Goal: Task Accomplishment & Management: Use online tool/utility

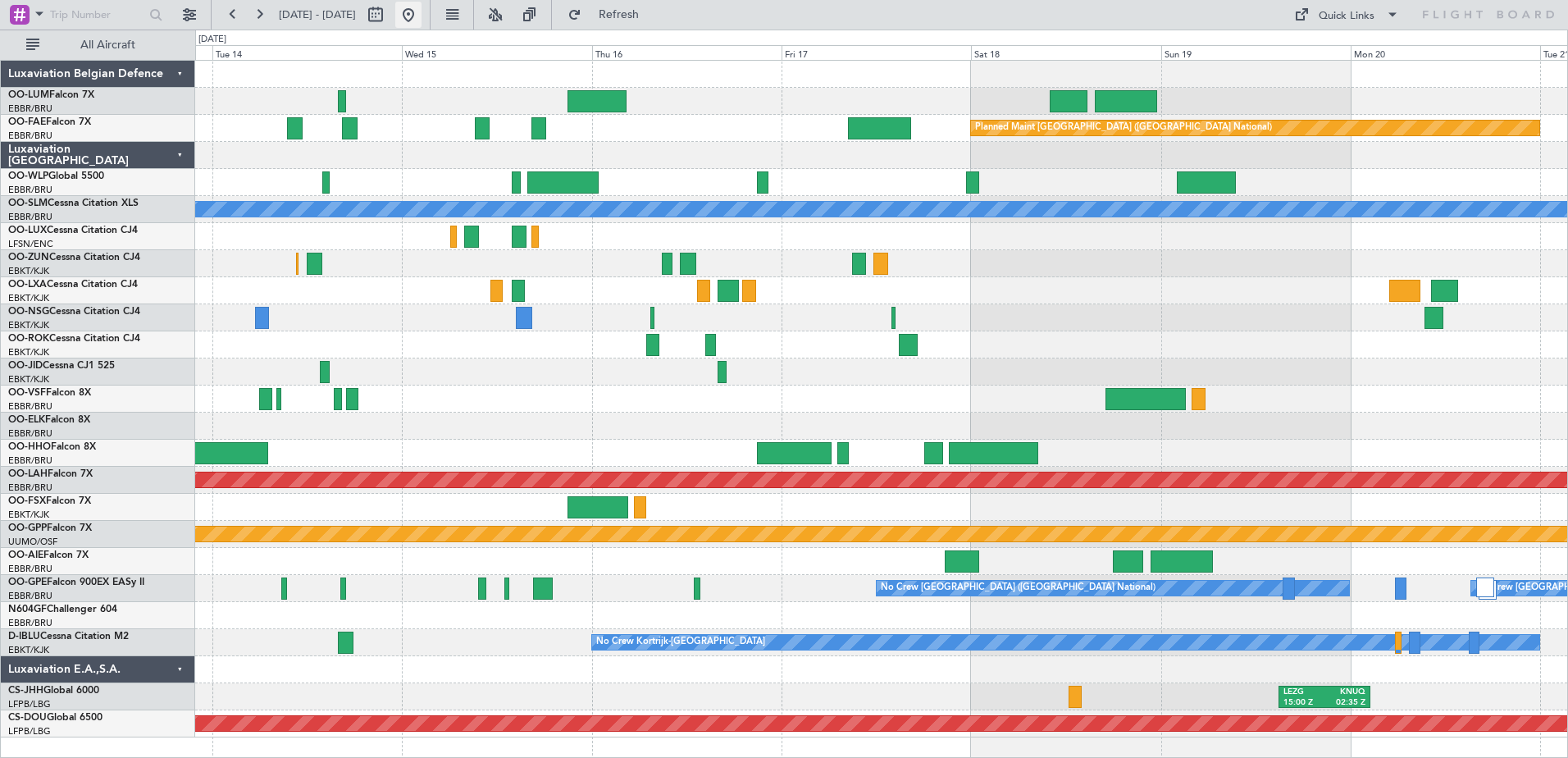
drag, startPoint x: 842, startPoint y: 757, endPoint x: 461, endPoint y: 11, distance: 837.7
click at [421, 11] on button at bounding box center [408, 14] width 26 height 26
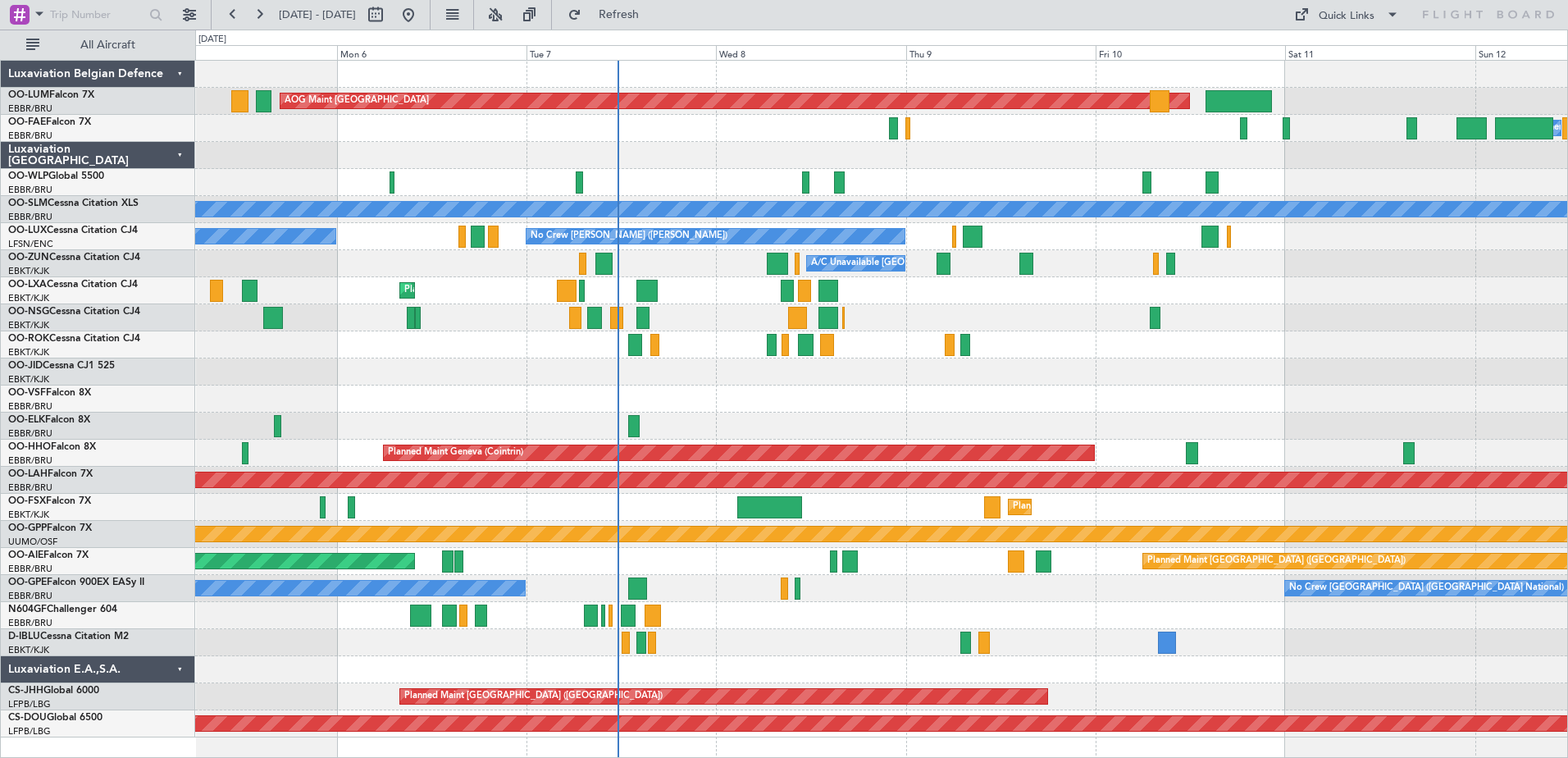
click at [606, 161] on div "Planned Maint [GEOGRAPHIC_DATA] ([GEOGRAPHIC_DATA] National) AOG Maint [GEOGRAP…" at bounding box center [881, 399] width 1372 height 677
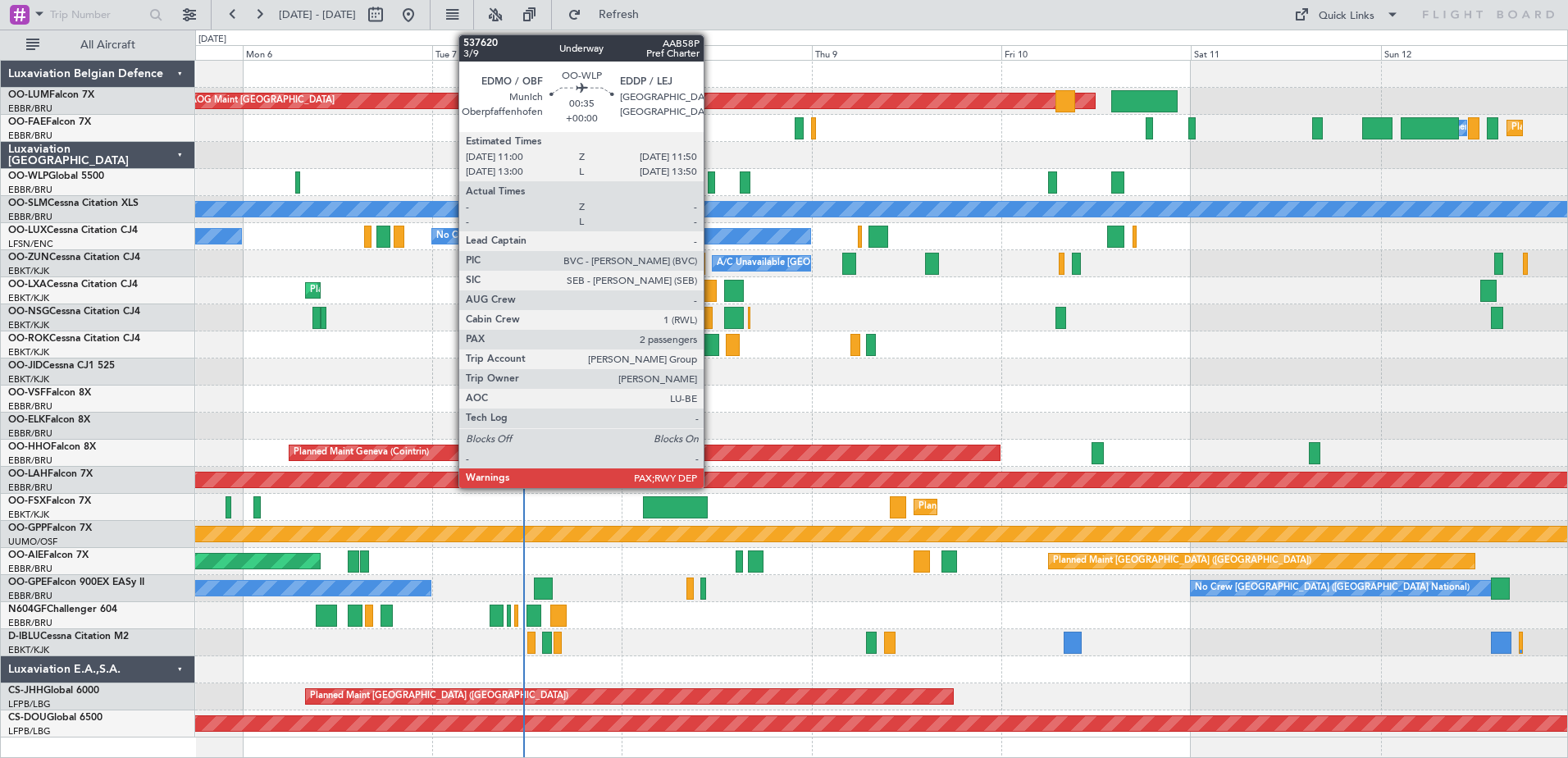
click at [711, 183] on div at bounding box center [711, 183] width 7 height 22
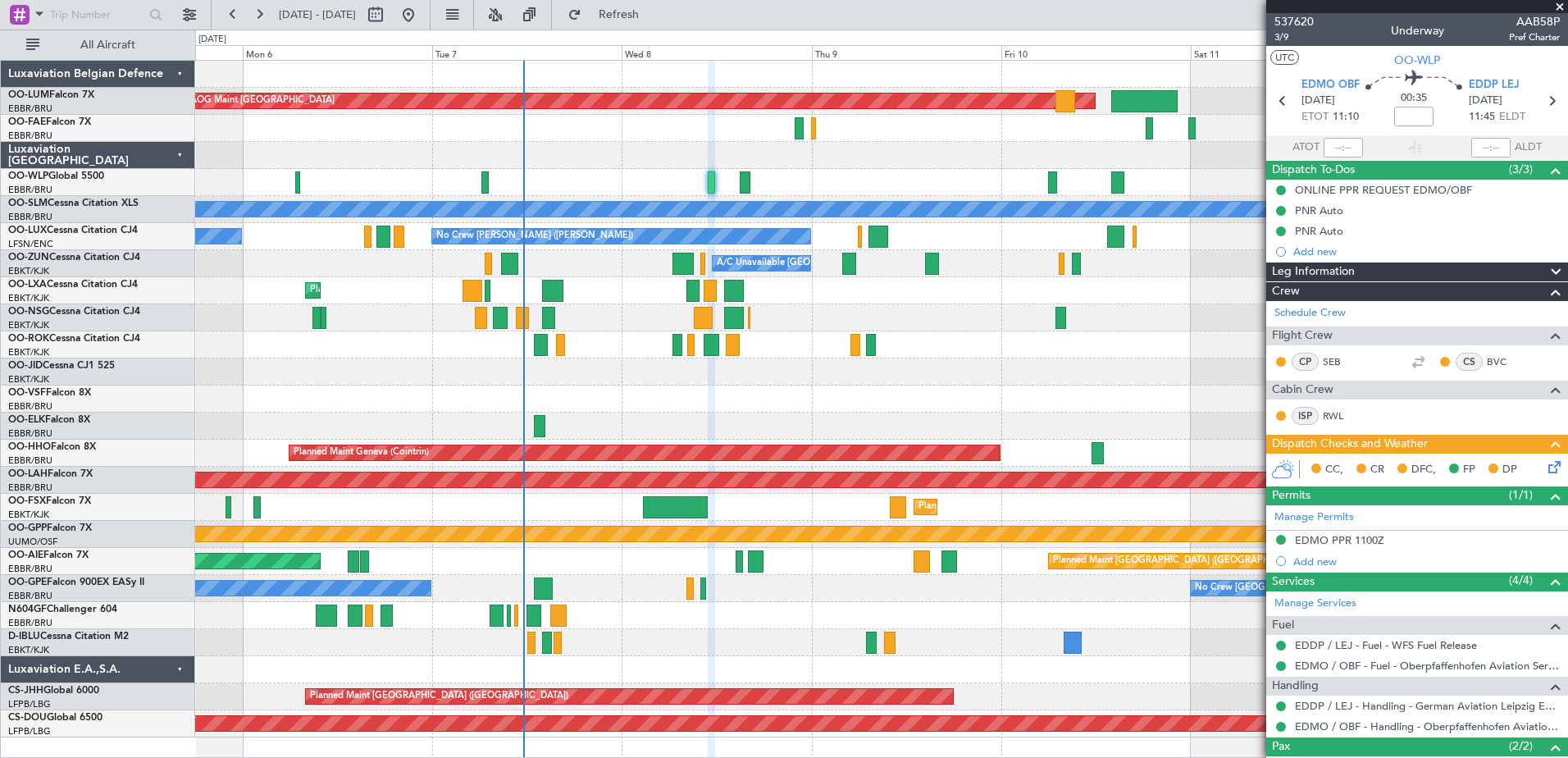
click at [1561, 7] on span at bounding box center [1560, 7] width 16 height 15
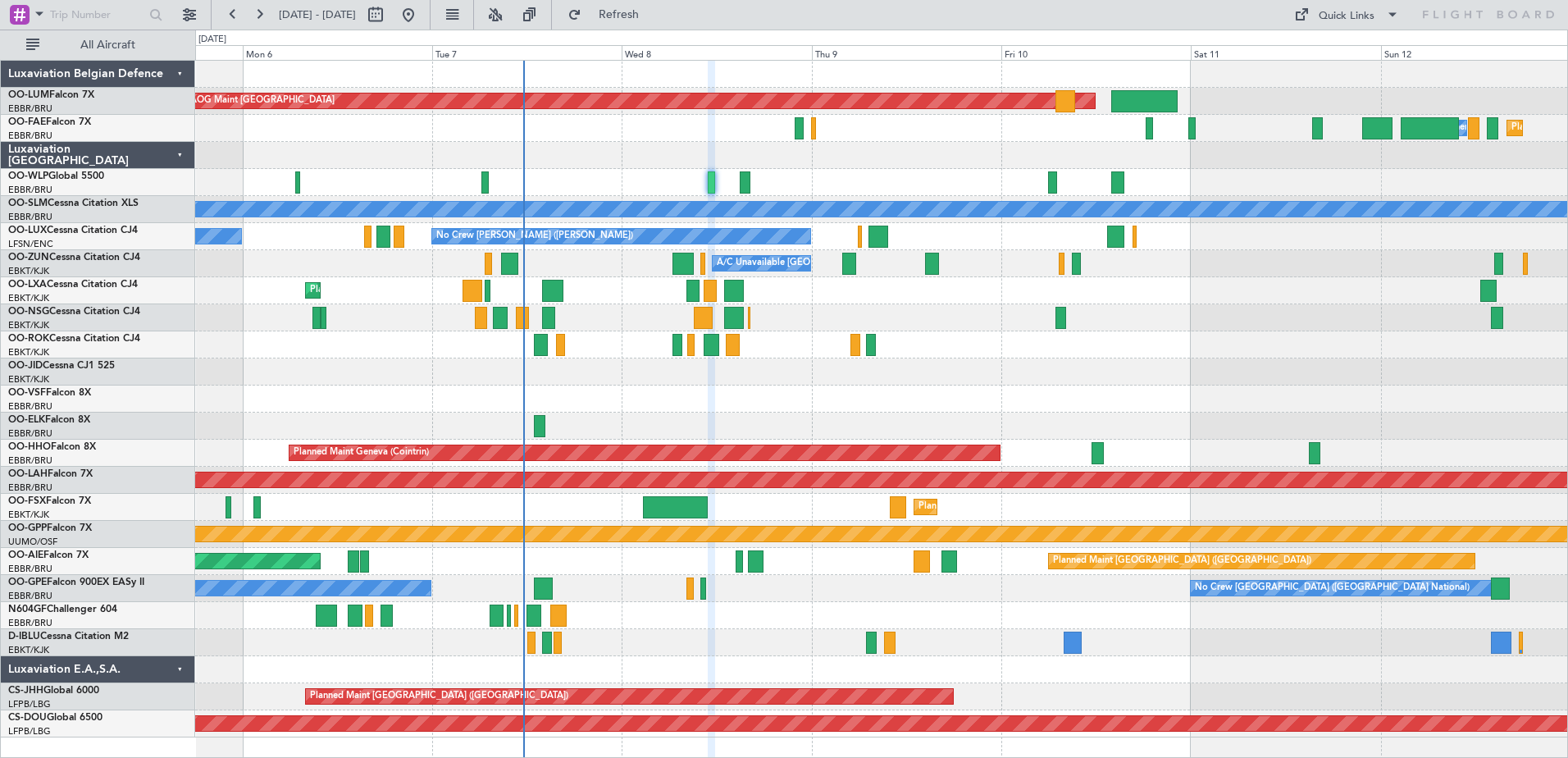
type input "0"
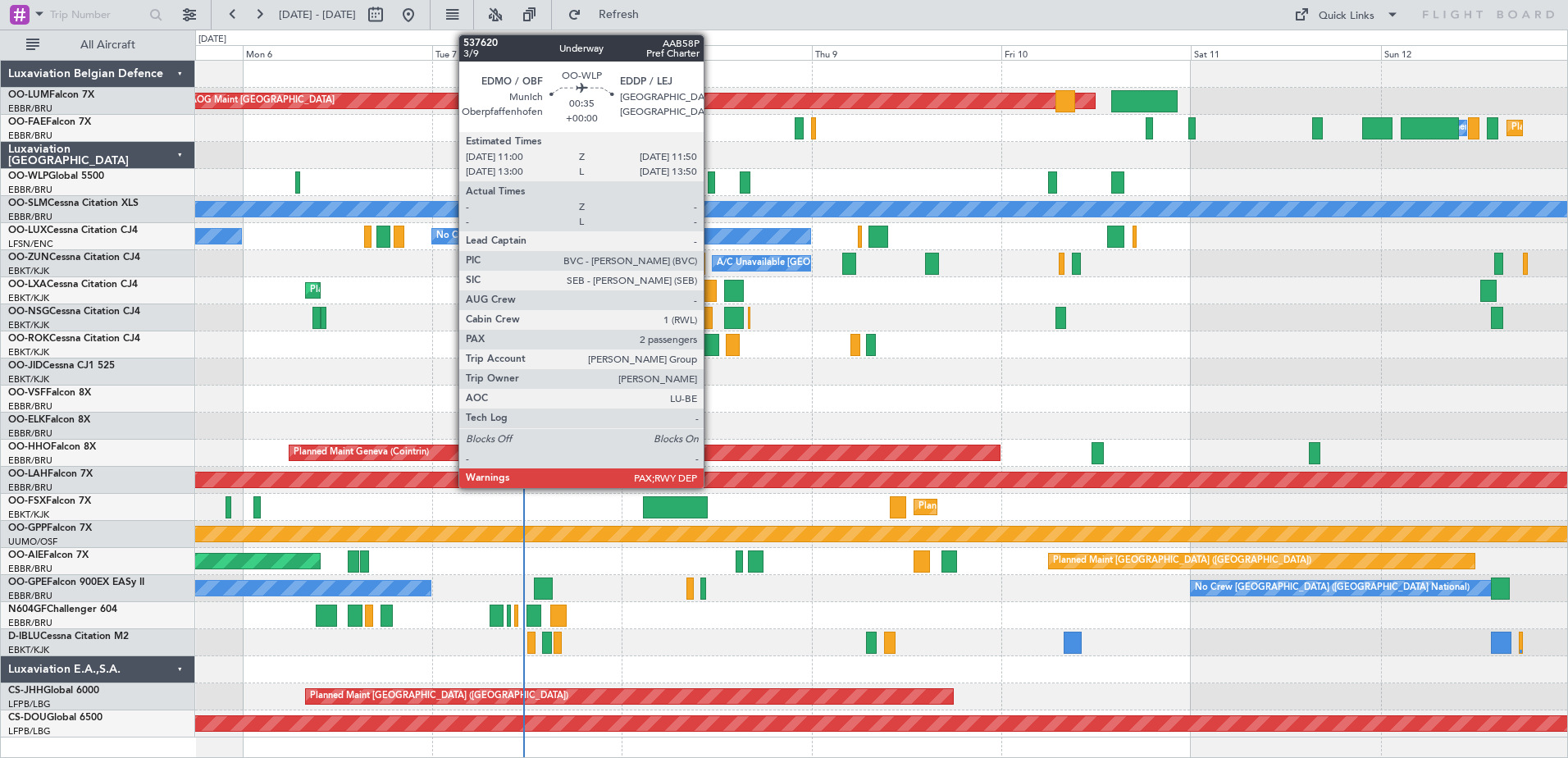
click at [711, 183] on div at bounding box center [711, 183] width 7 height 22
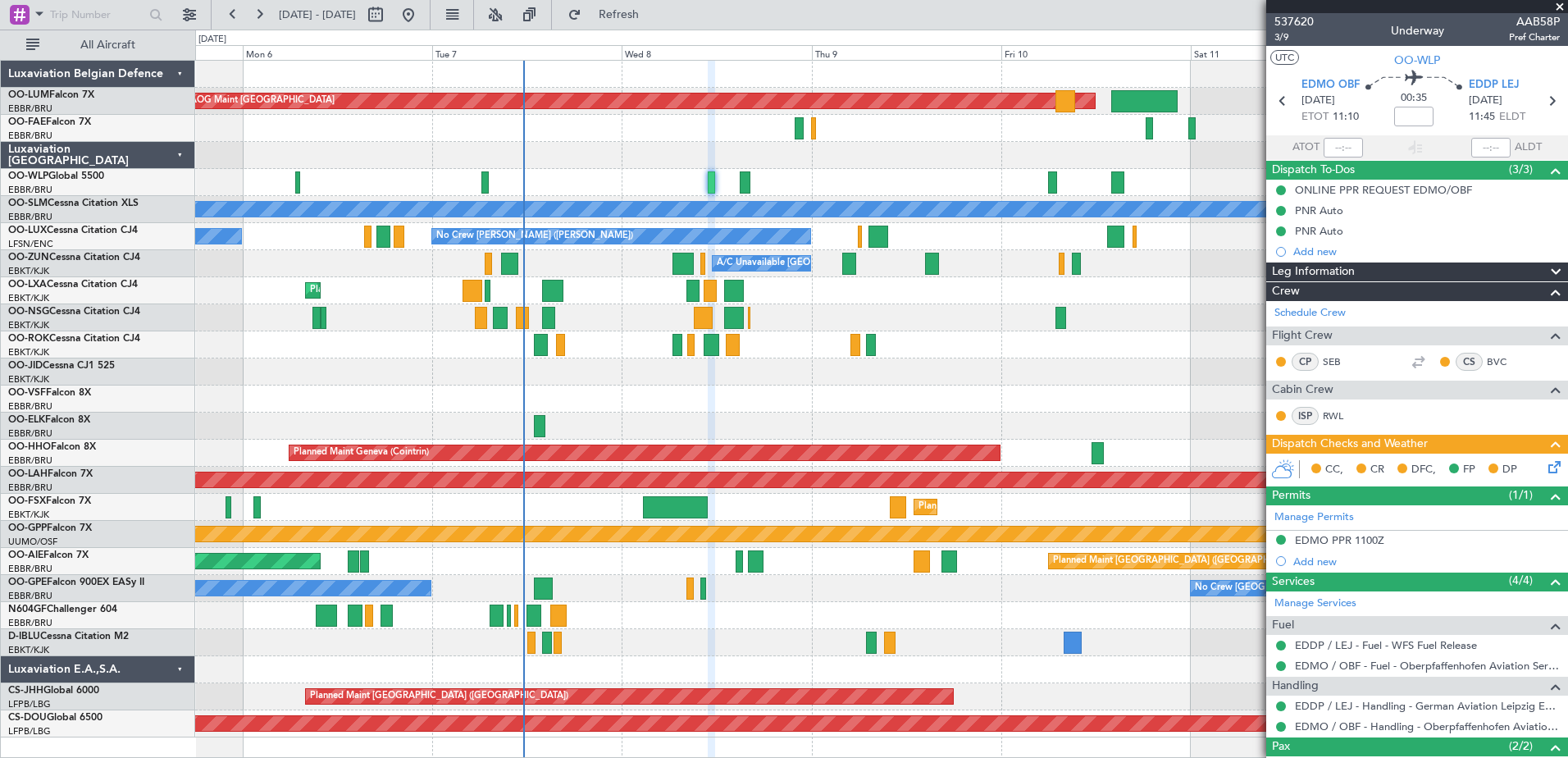
click at [1560, 2] on span at bounding box center [1560, 7] width 16 height 15
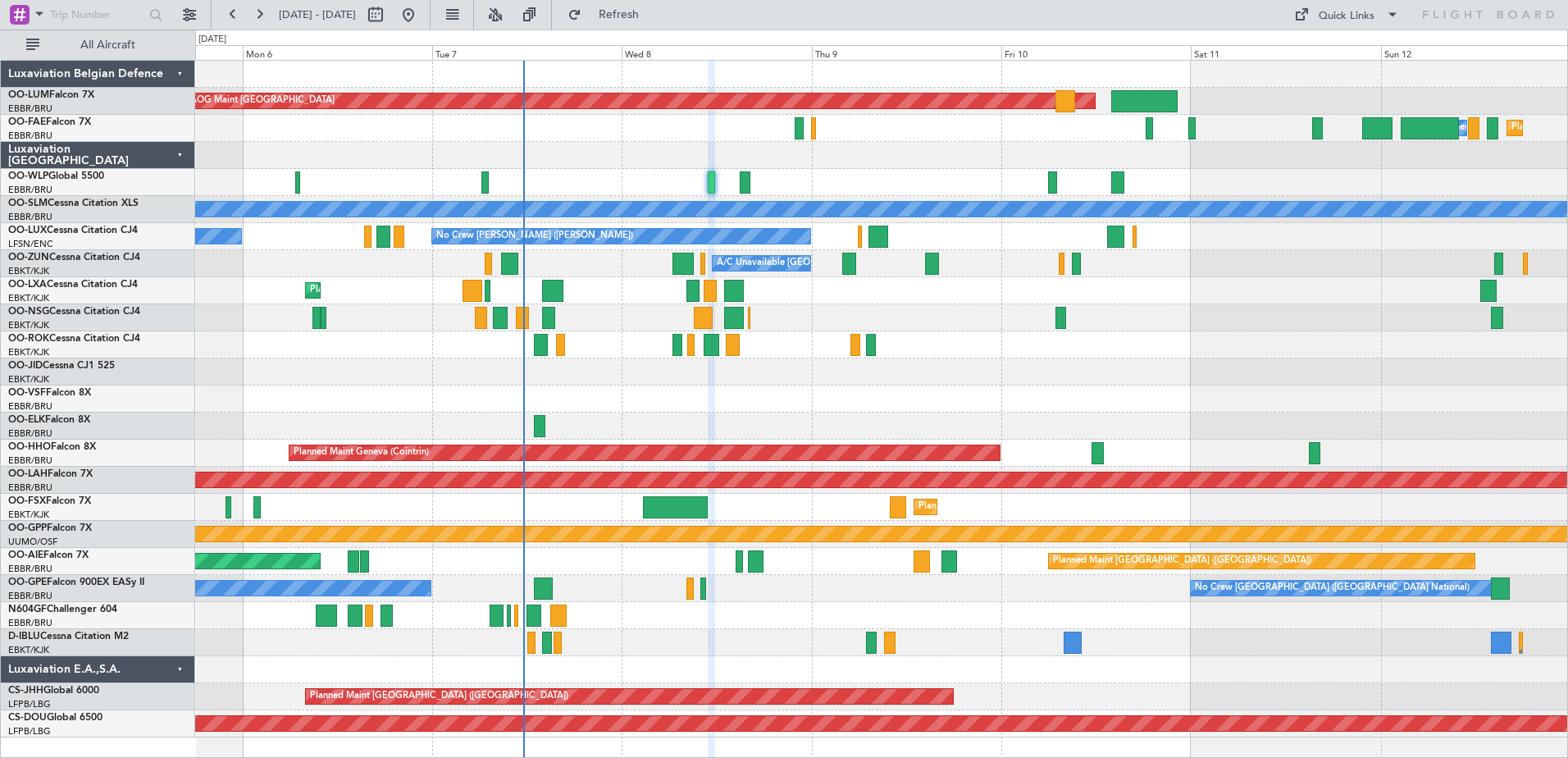
type input "0"
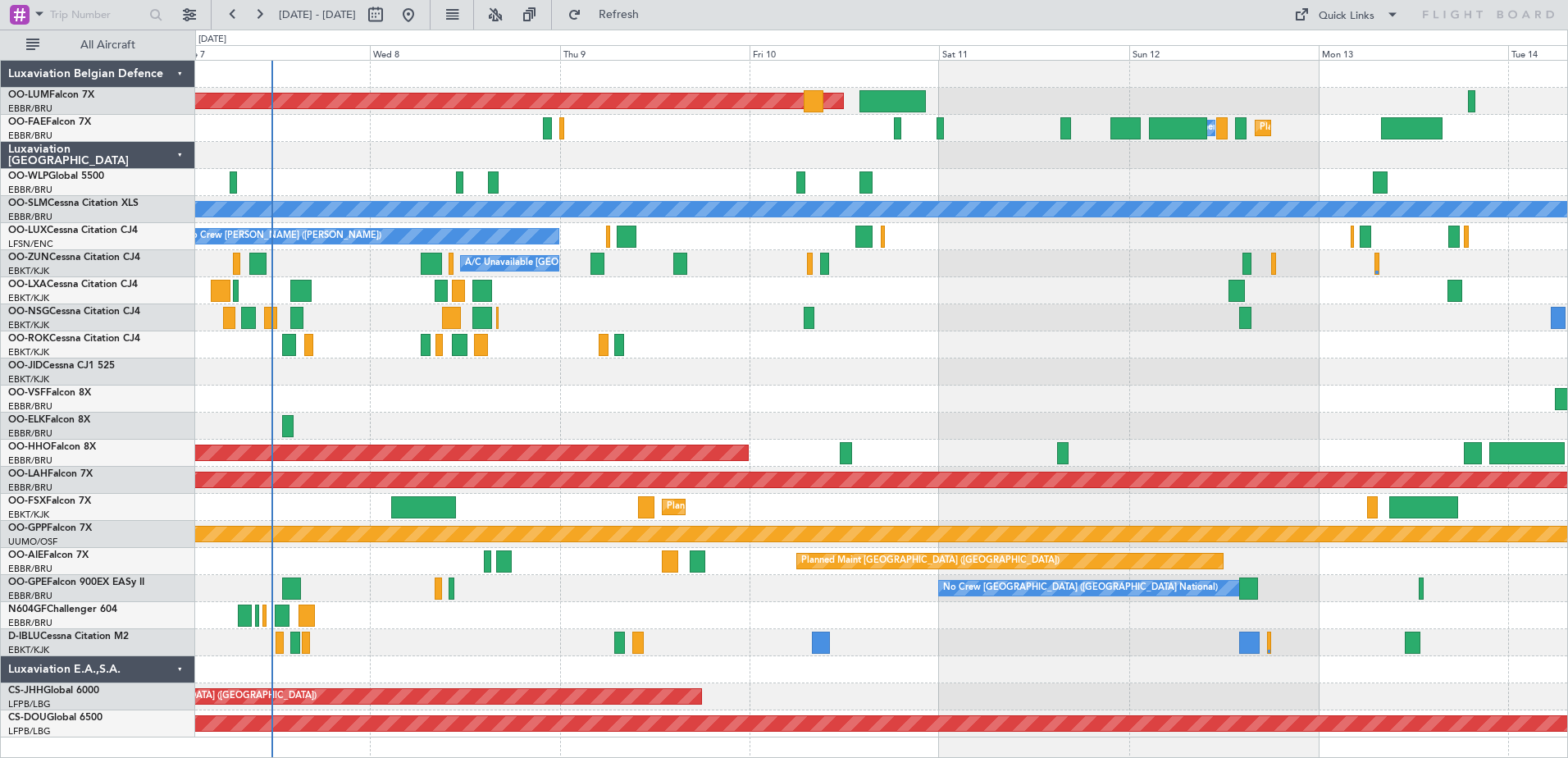
click at [962, 311] on div at bounding box center [881, 318] width 1372 height 27
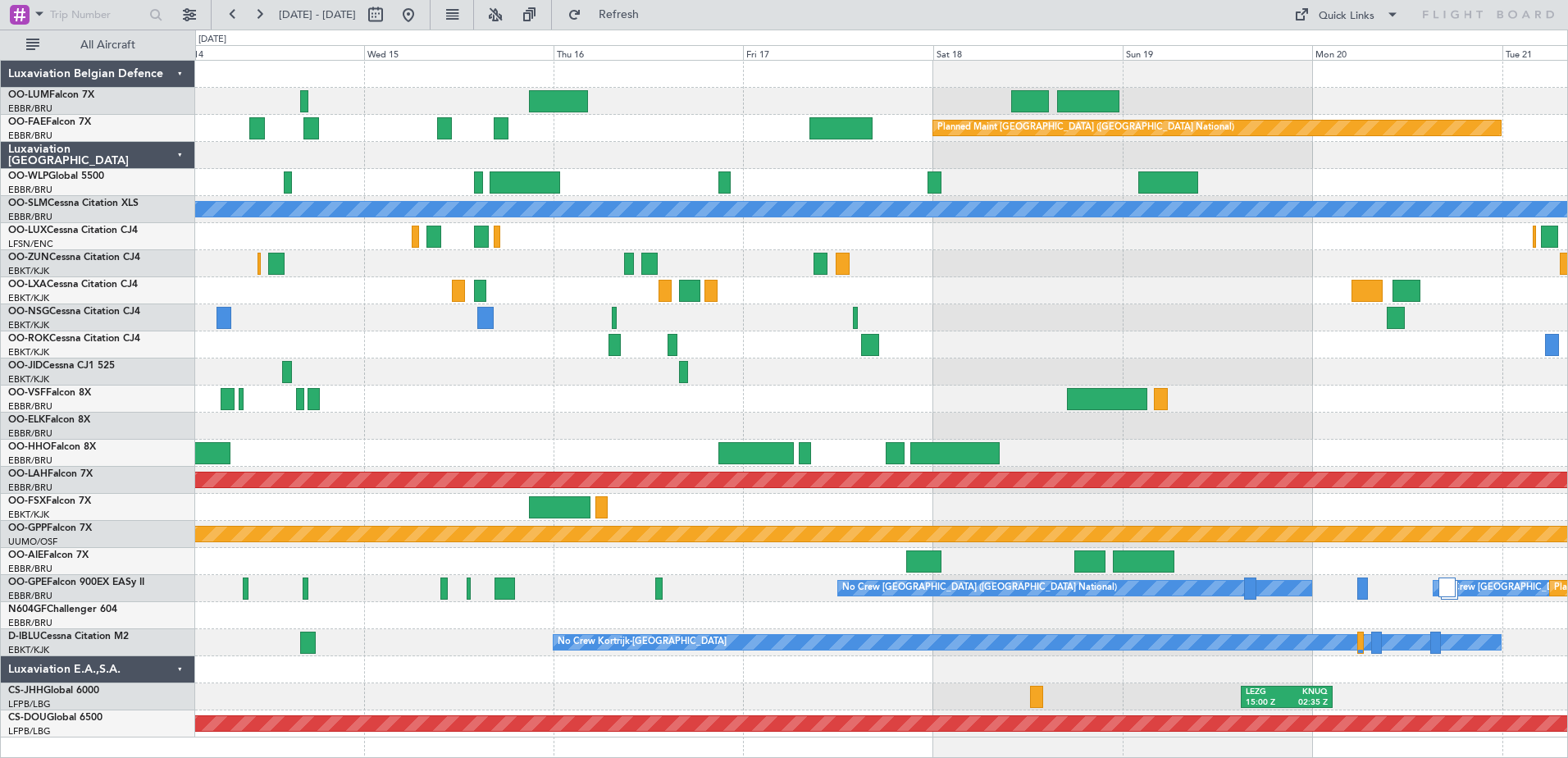
click at [551, 74] on div "Planned Maint [GEOGRAPHIC_DATA] ([GEOGRAPHIC_DATA] National) Planned Maint [GEO…" at bounding box center [881, 399] width 1372 height 677
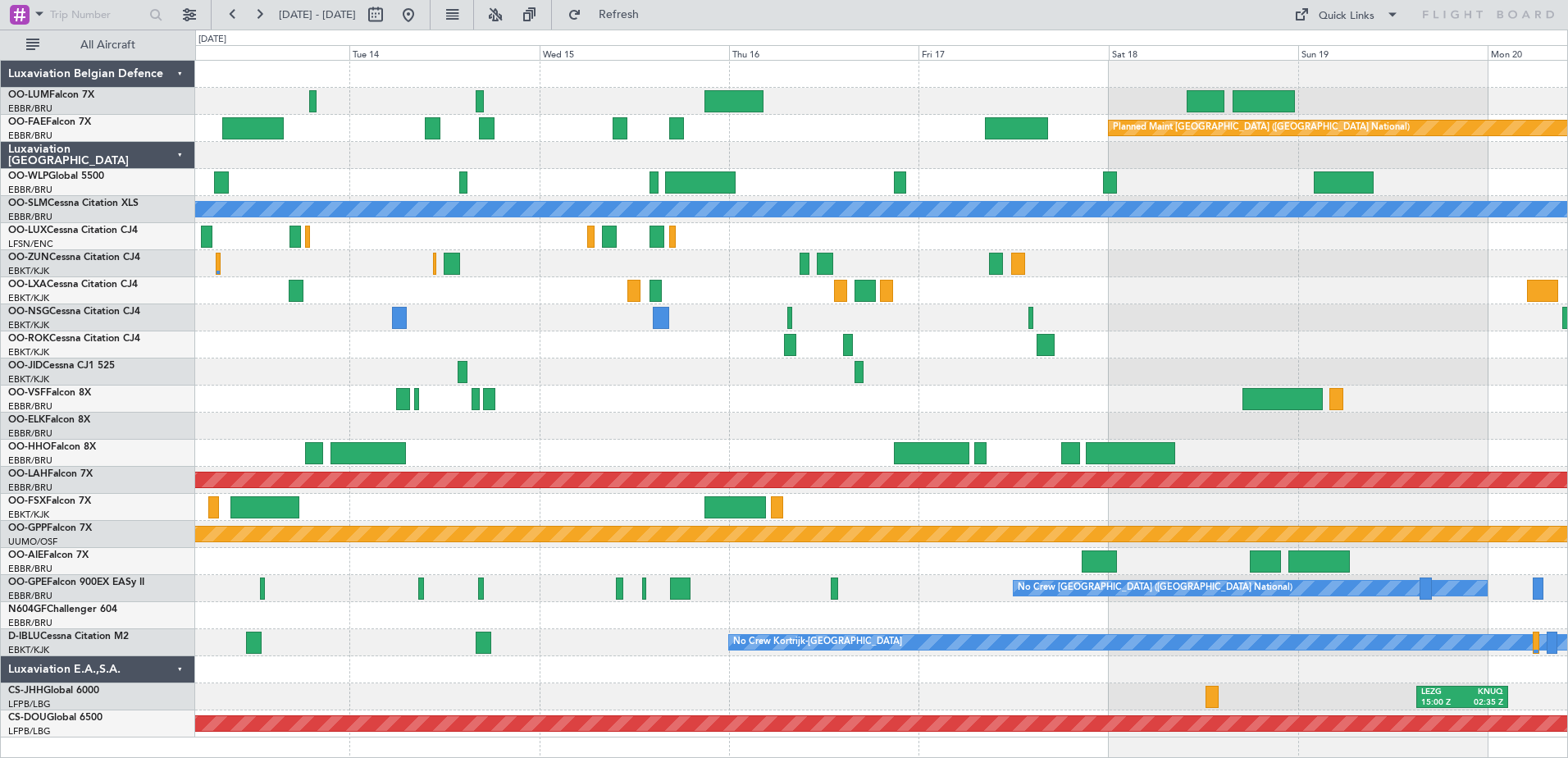
click at [695, 324] on div "Planned Maint [GEOGRAPHIC_DATA] ([GEOGRAPHIC_DATA] National) Planned Maint [GEO…" at bounding box center [881, 399] width 1372 height 677
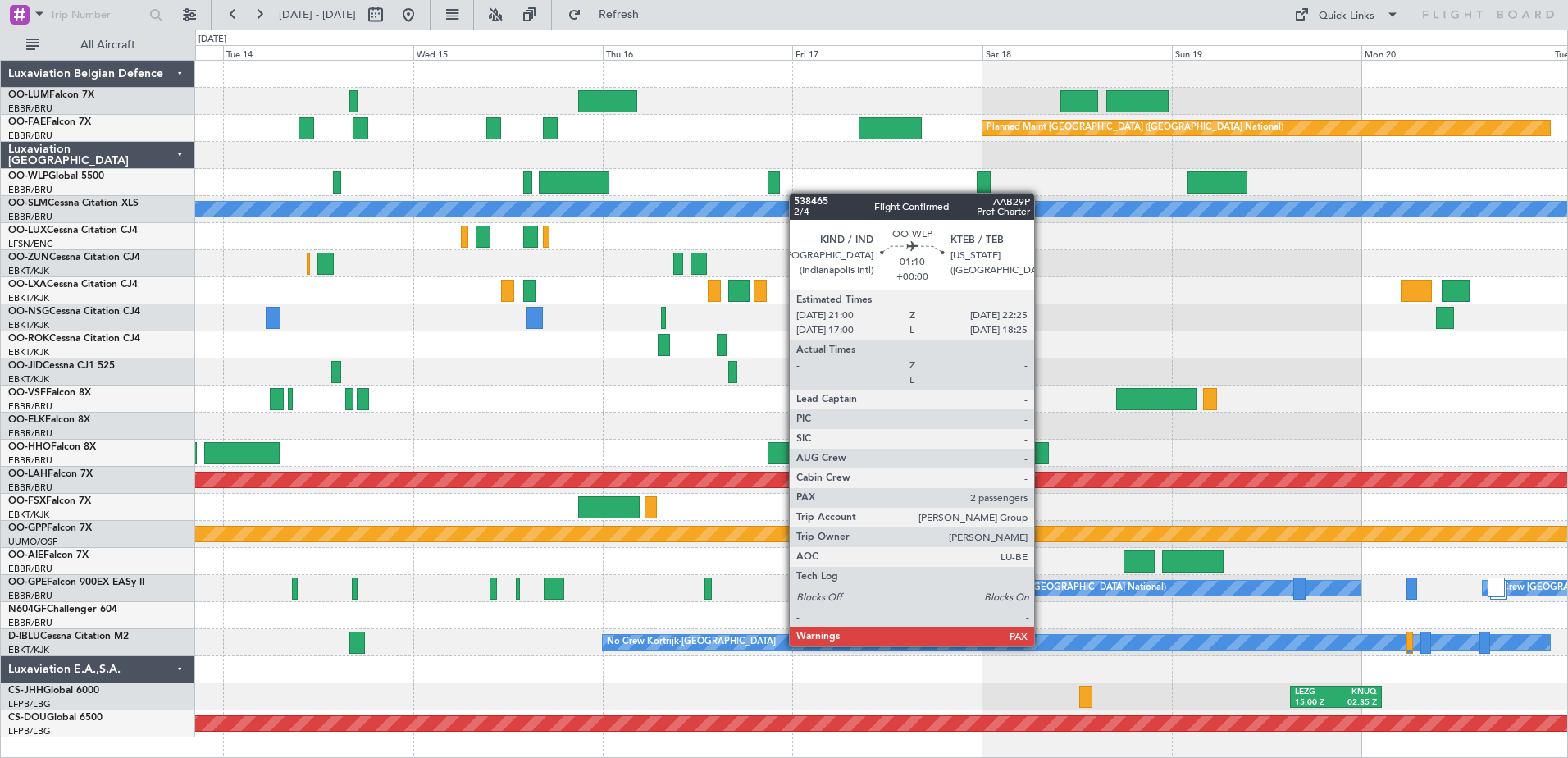
click at [779, 188] on div "Planned Maint [GEOGRAPHIC_DATA] ([GEOGRAPHIC_DATA] National) Planned Maint [GEO…" at bounding box center [881, 399] width 1372 height 677
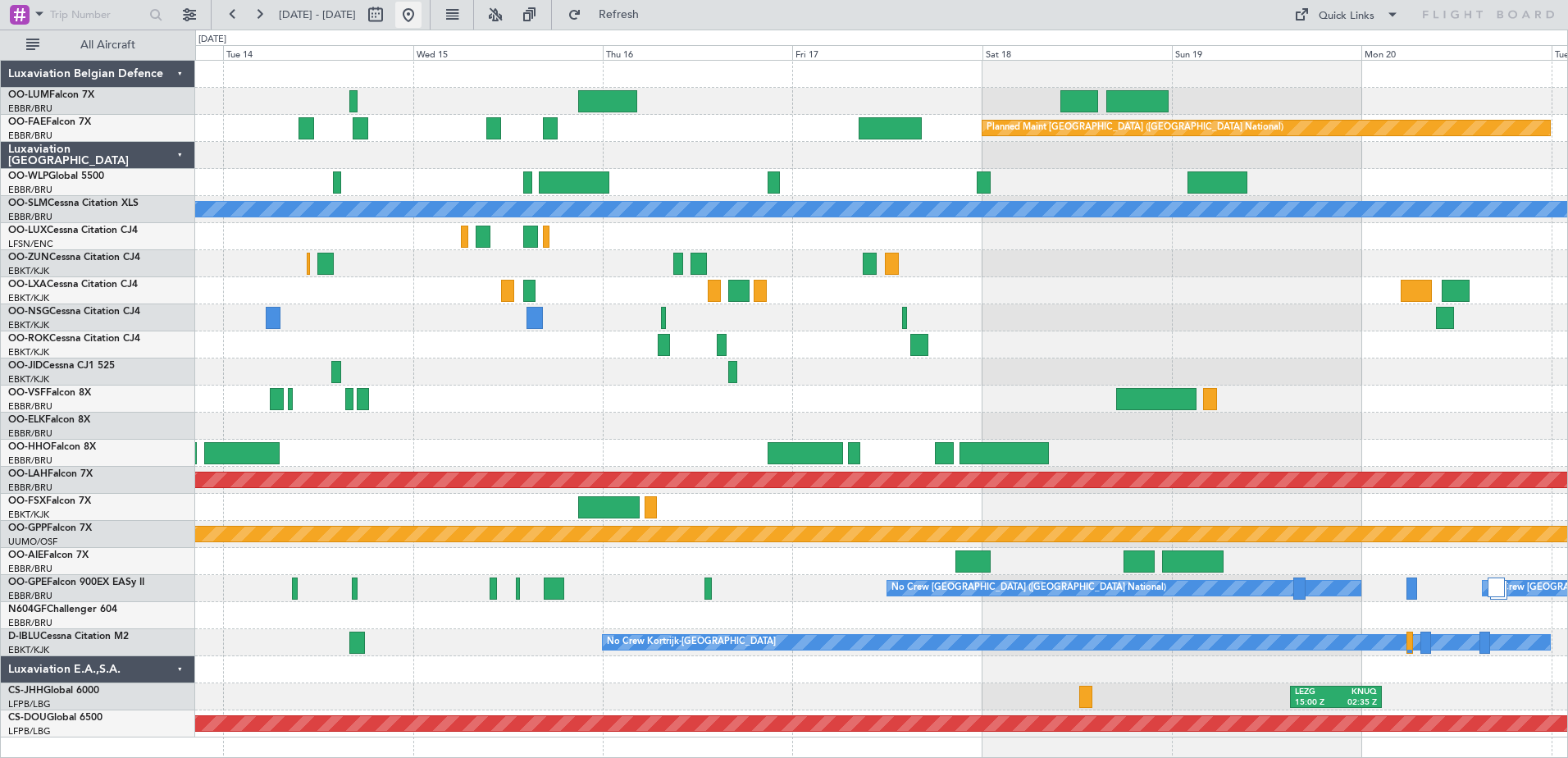
click at [421, 21] on button at bounding box center [408, 14] width 26 height 26
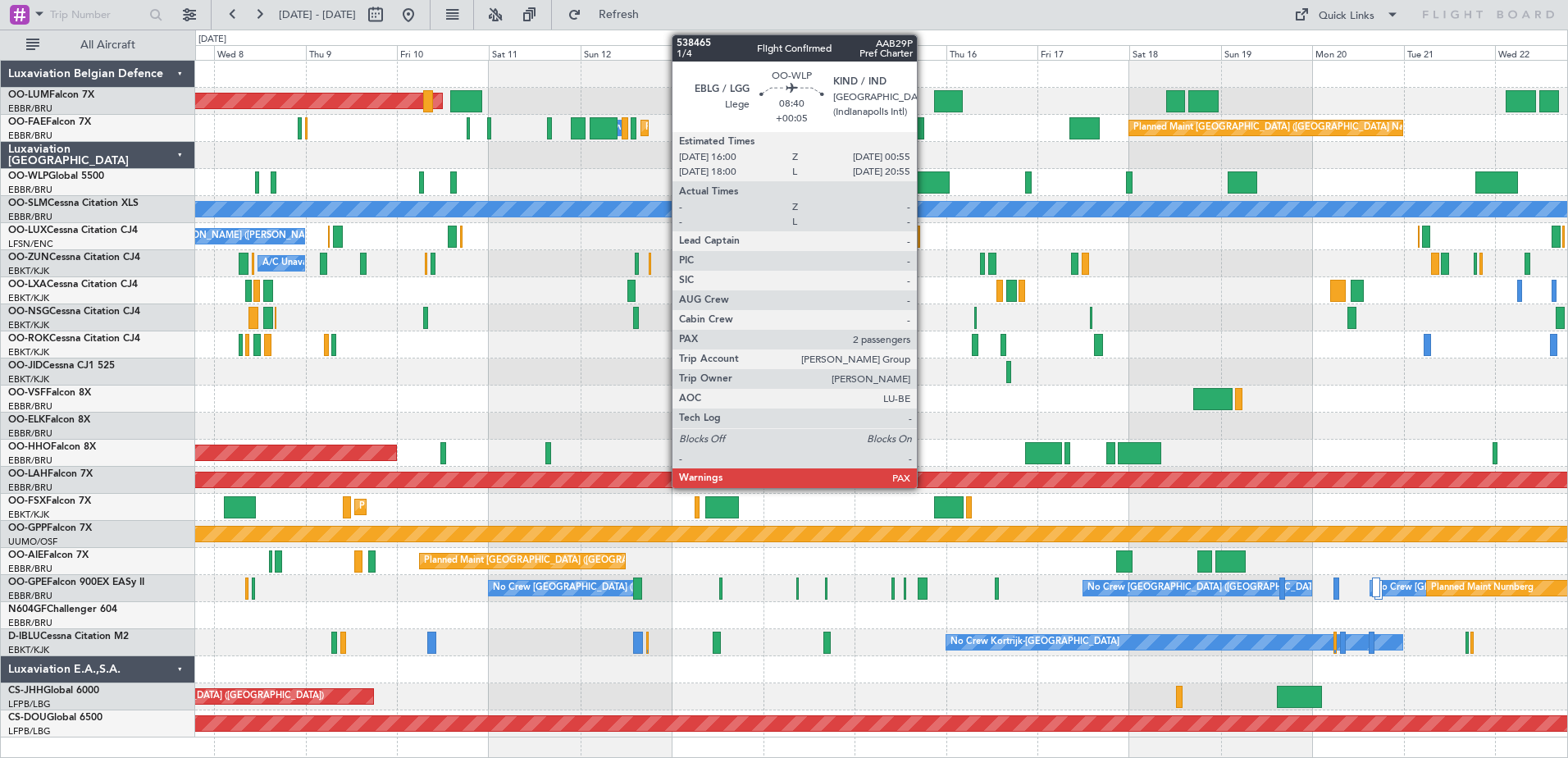
click at [924, 185] on div at bounding box center [932, 183] width 35 height 22
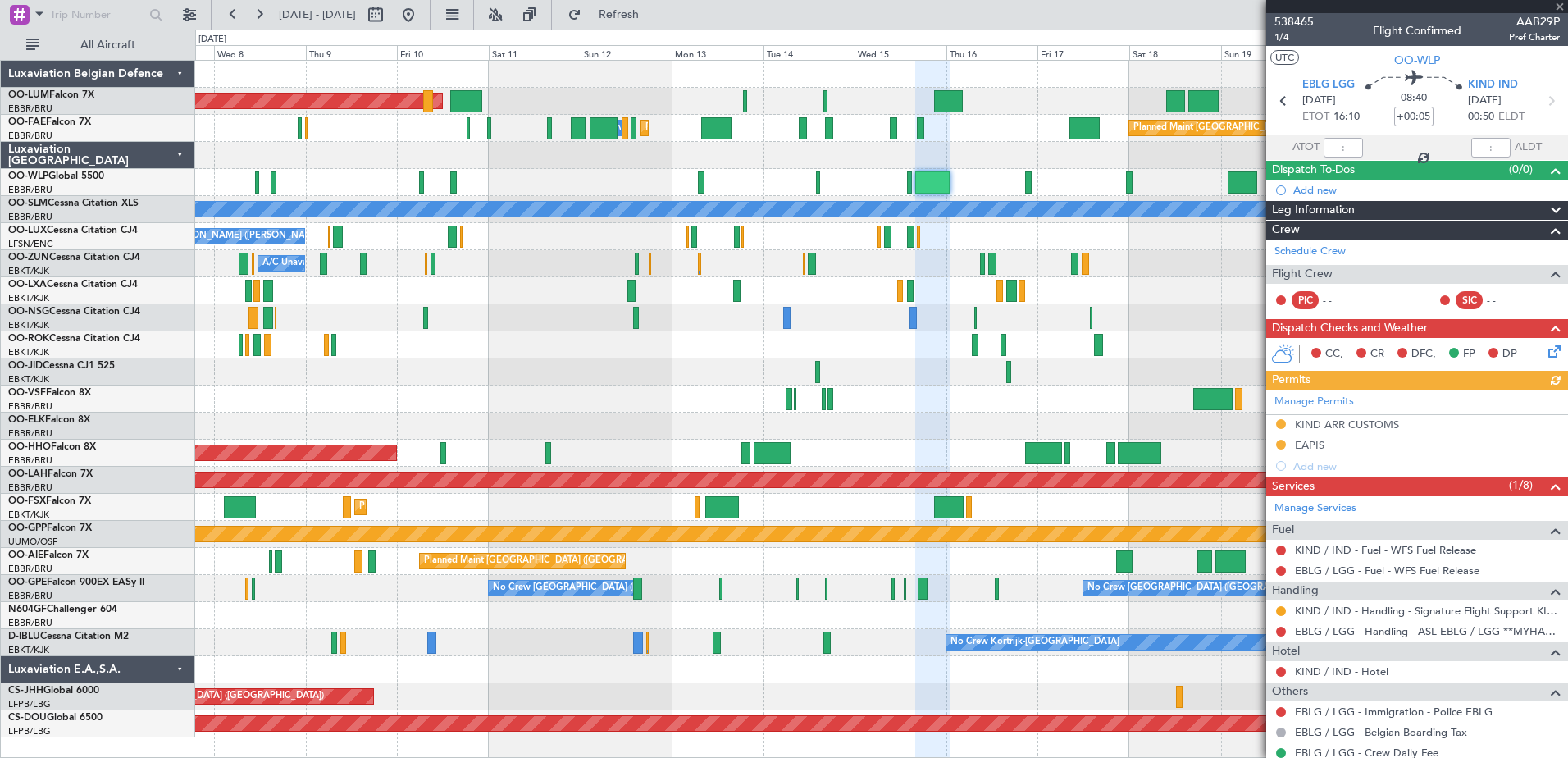
scroll to position [93, 0]
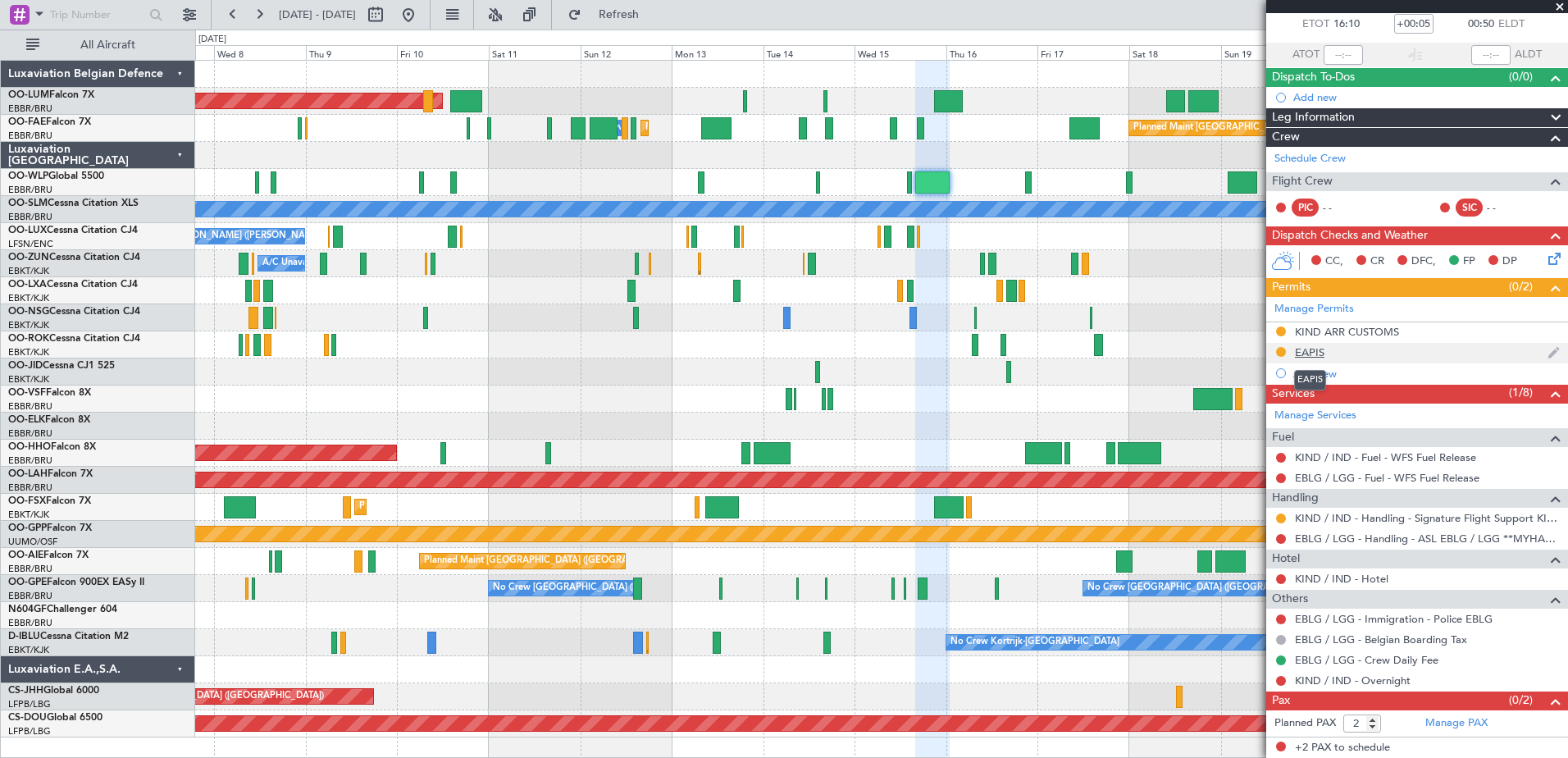
click at [1315, 354] on div "EAPIS" at bounding box center [1309, 353] width 30 height 14
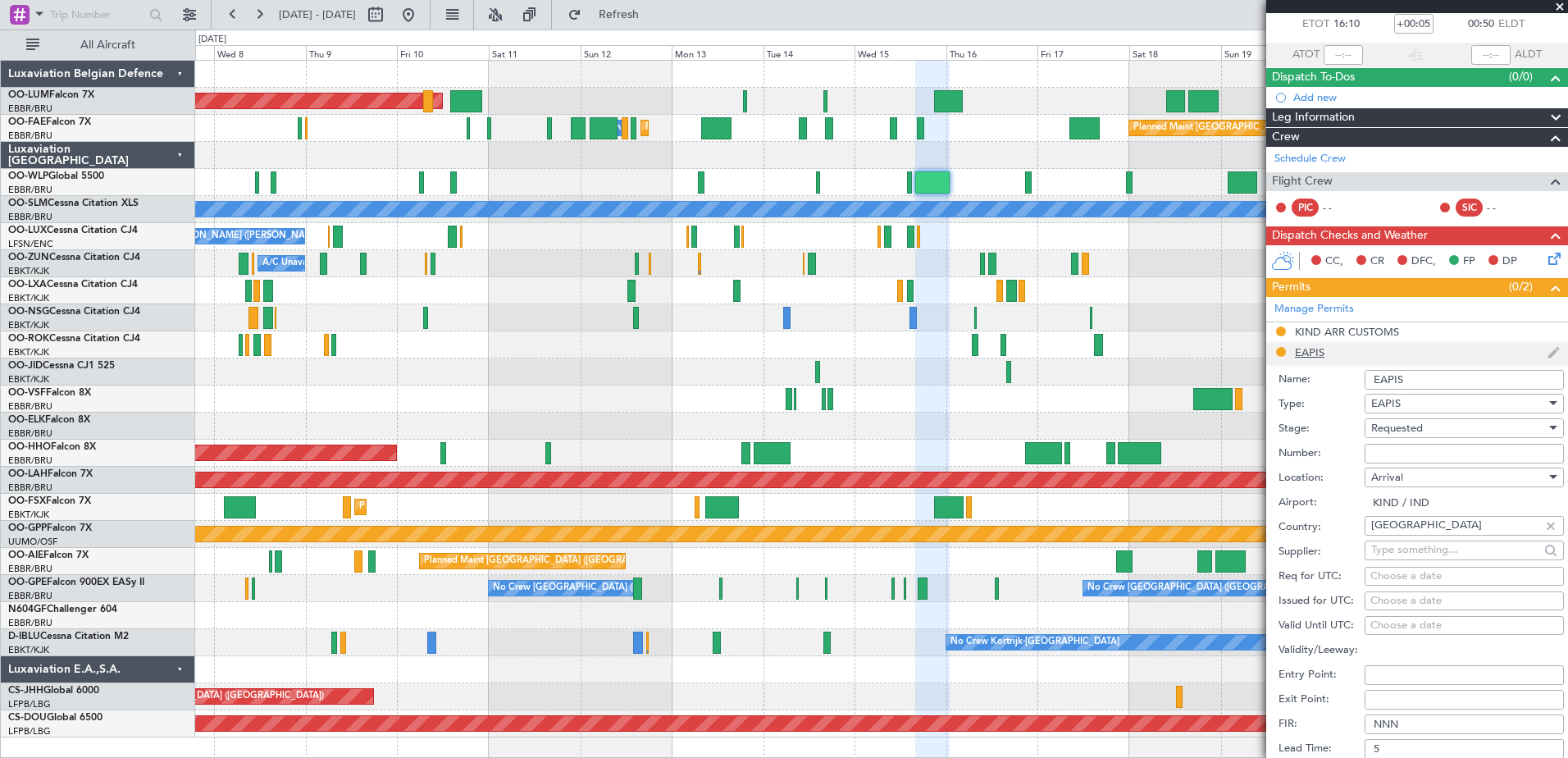
click at [1315, 354] on li "EAPIS Name: EAPIS Type: EAPIS Stage: Requested Number: Location: Arrival Airpor…" at bounding box center [1417, 598] width 301 height 510
click at [1326, 336] on div "KIND ARR CUSTOMS" at bounding box center [1347, 332] width 104 height 14
click at [1557, 4] on span at bounding box center [1560, 7] width 16 height 15
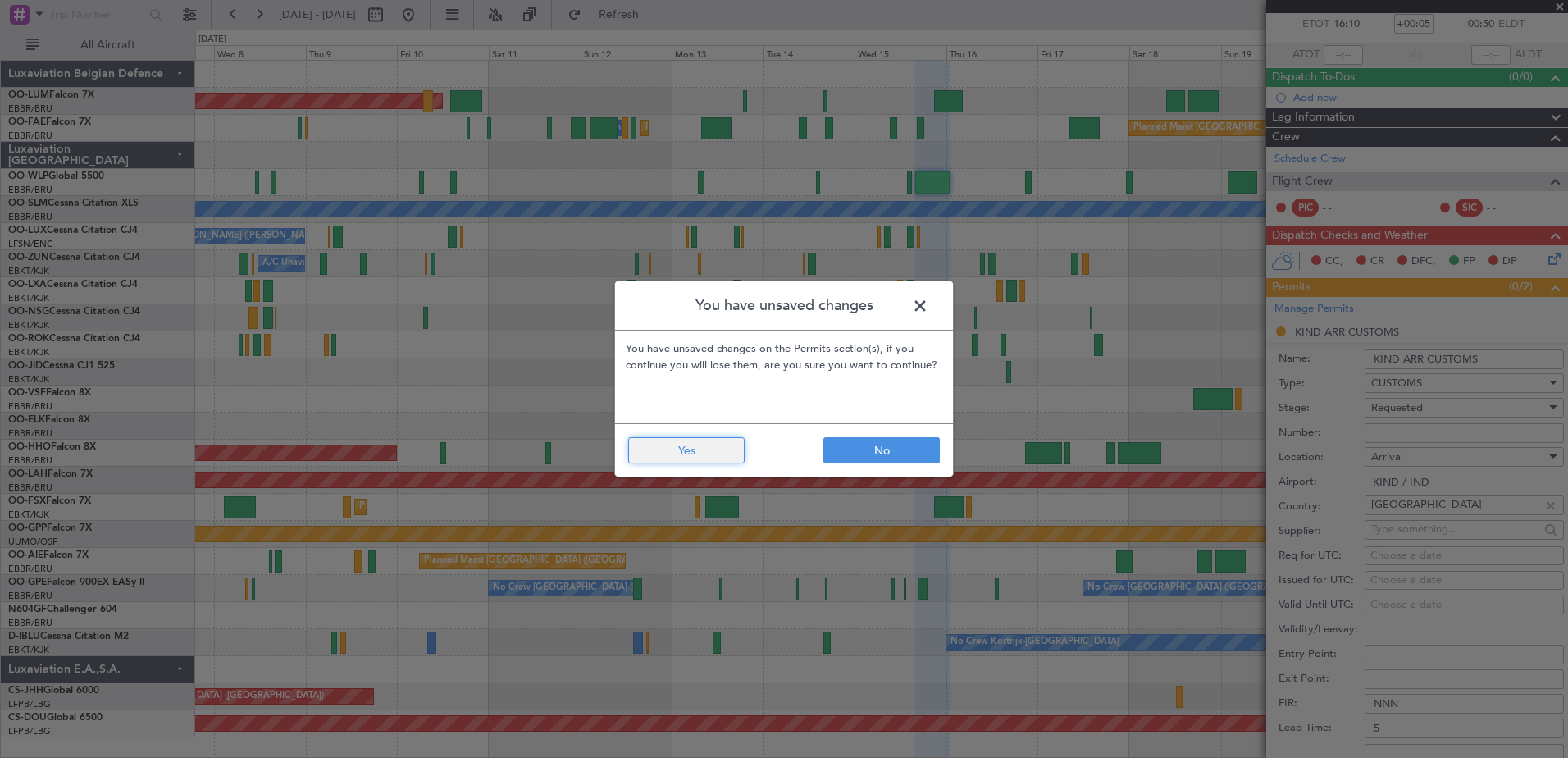
click at [723, 448] on button "Yes" at bounding box center [686, 450] width 116 height 26
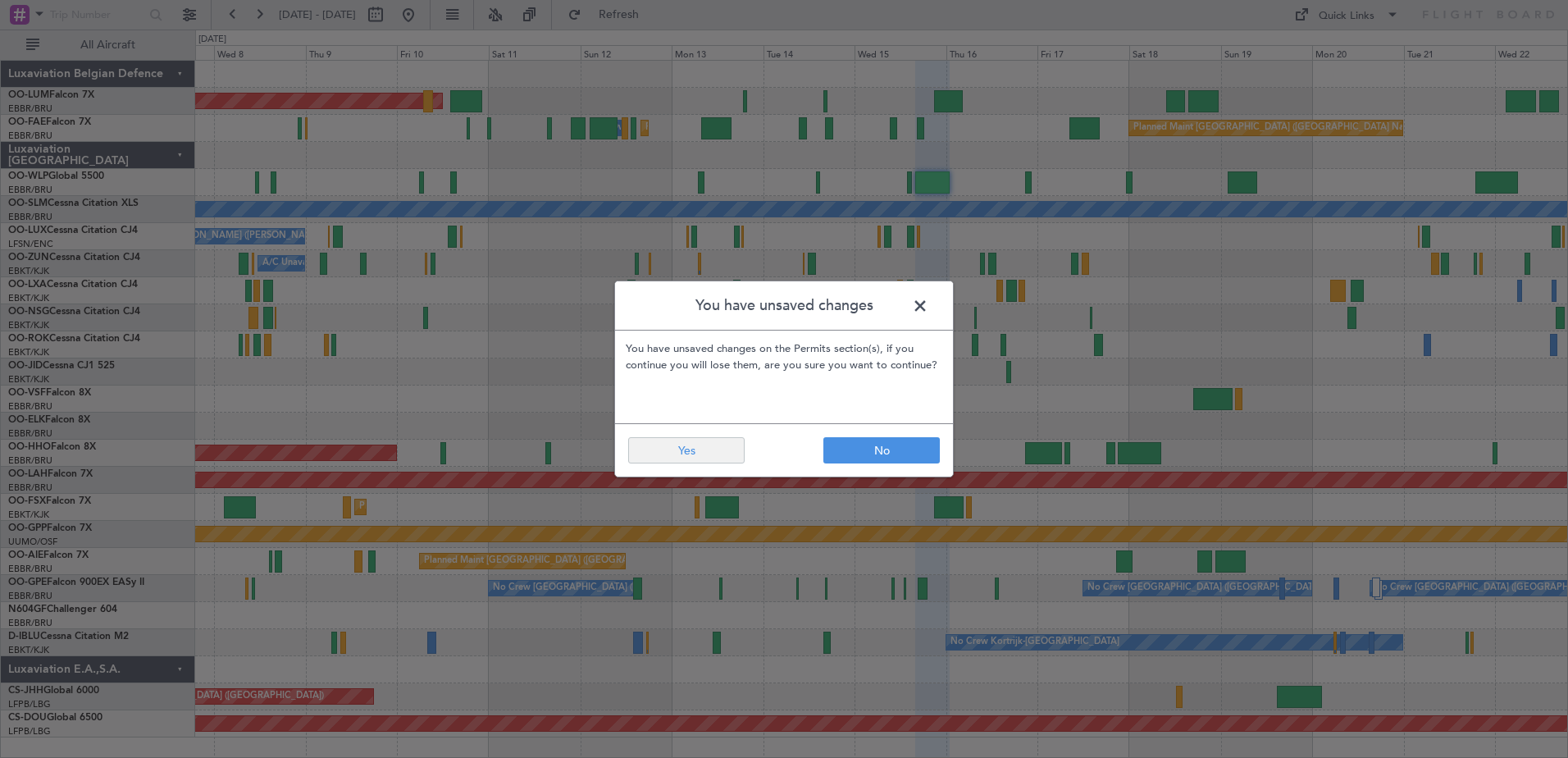
type input "0"
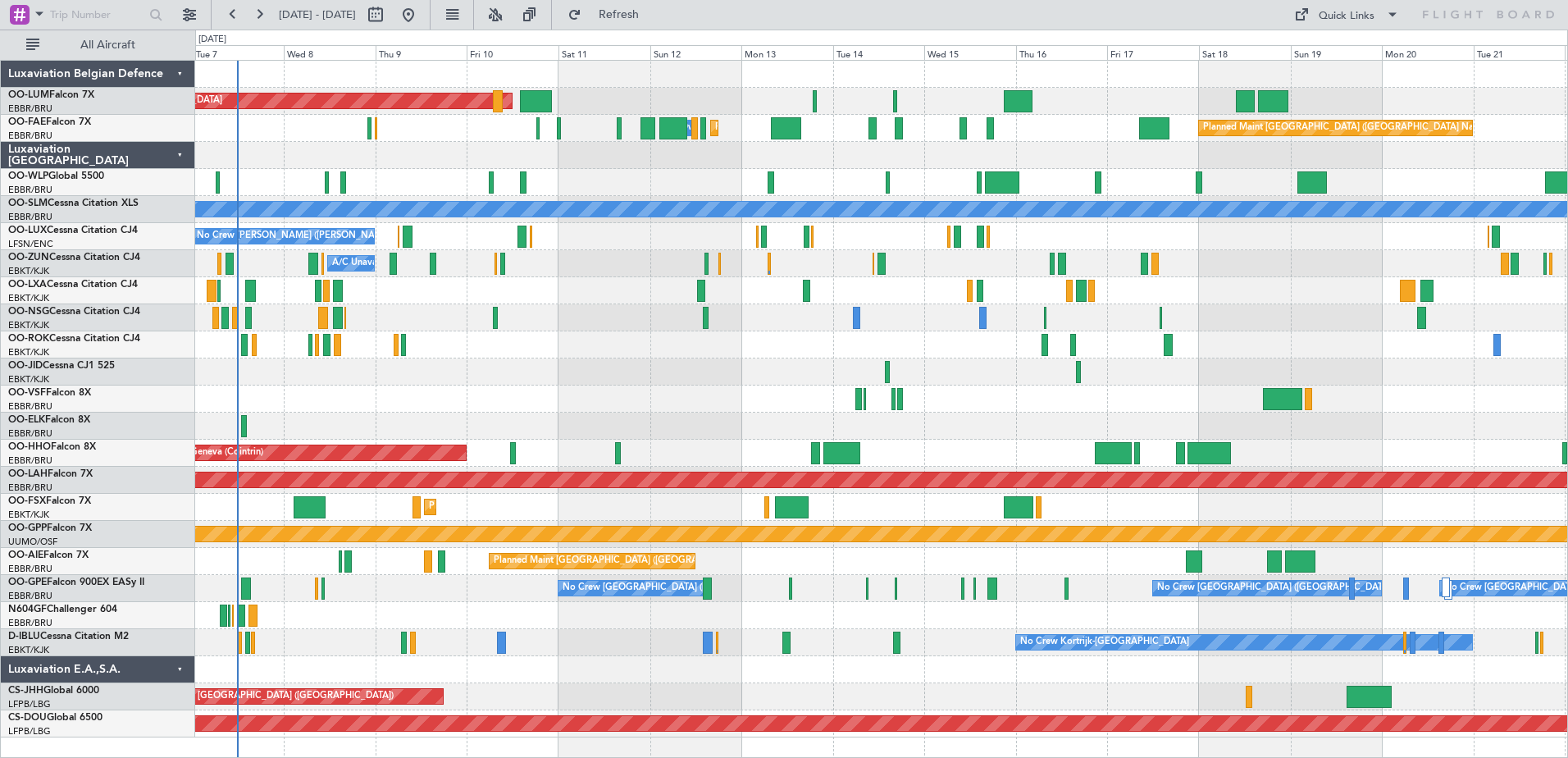
click at [998, 317] on div at bounding box center [881, 318] width 1372 height 27
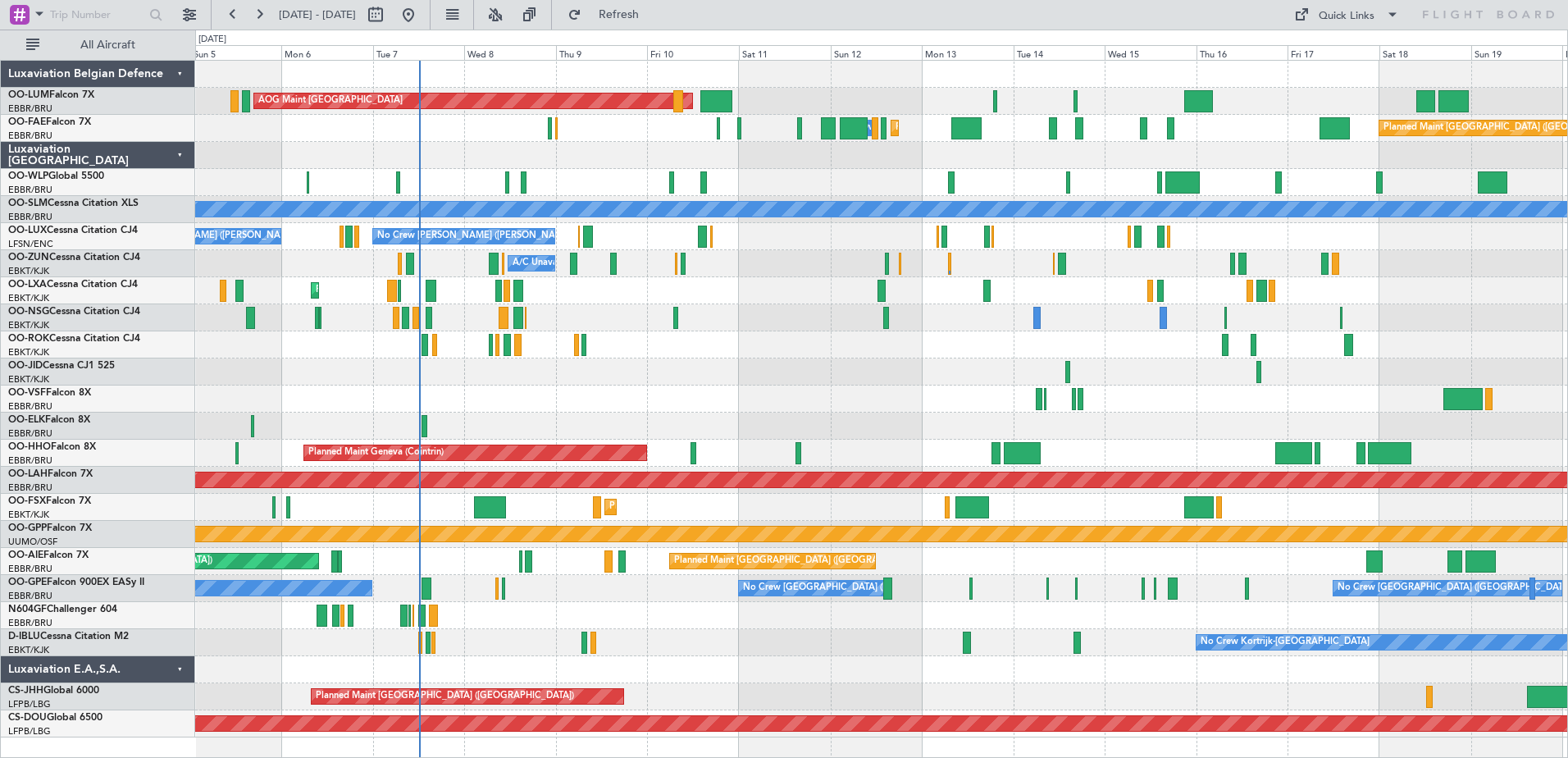
click at [857, 255] on div "Planned Maint [GEOGRAPHIC_DATA] ([GEOGRAPHIC_DATA] National) AOG Maint [GEOGRAP…" at bounding box center [881, 399] width 1372 height 677
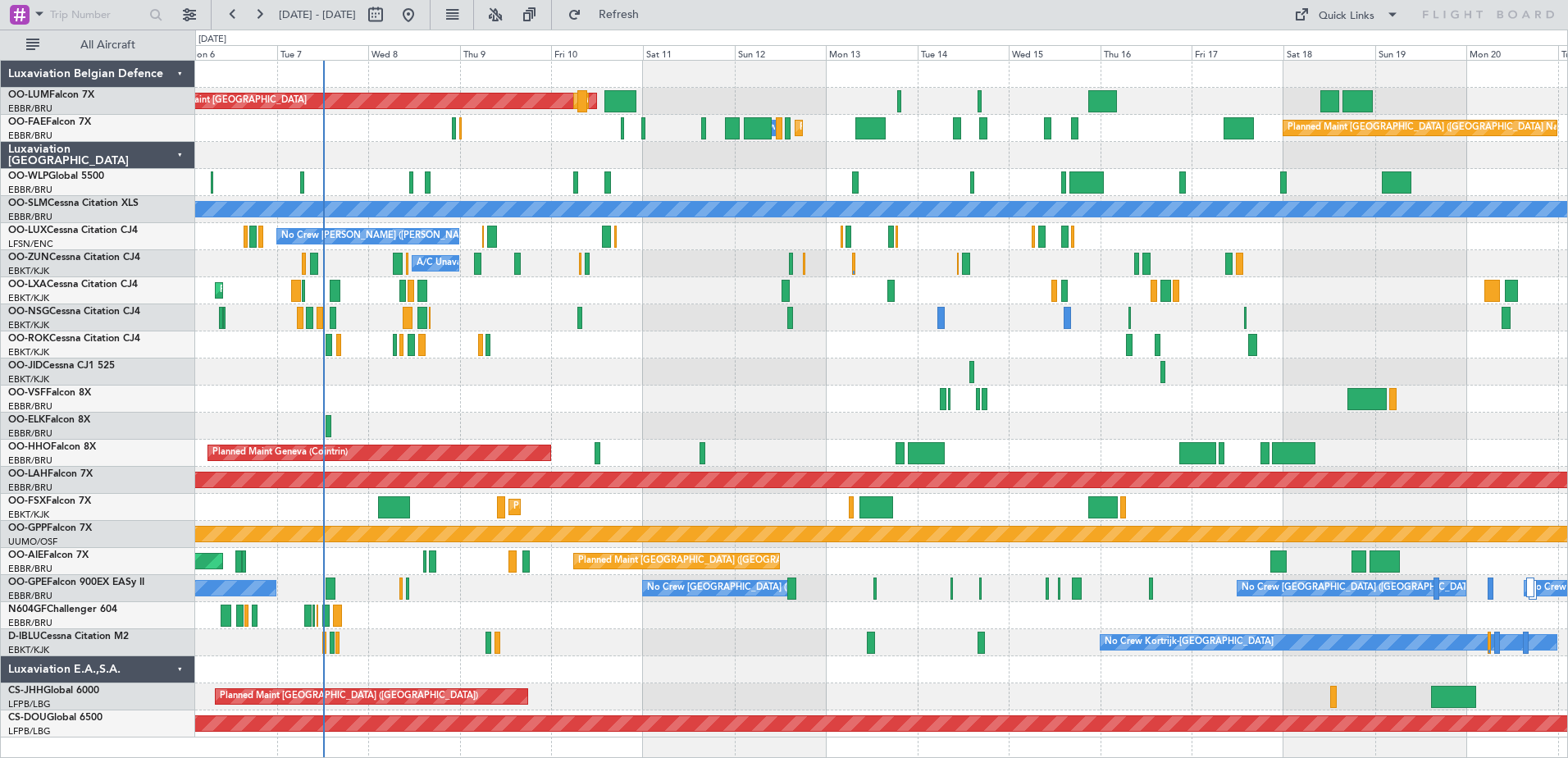
click at [1030, 383] on div "AOG Maint [GEOGRAPHIC_DATA] Planned Maint [GEOGRAPHIC_DATA] ([GEOGRAPHIC_DATA])…" at bounding box center [881, 399] width 1372 height 677
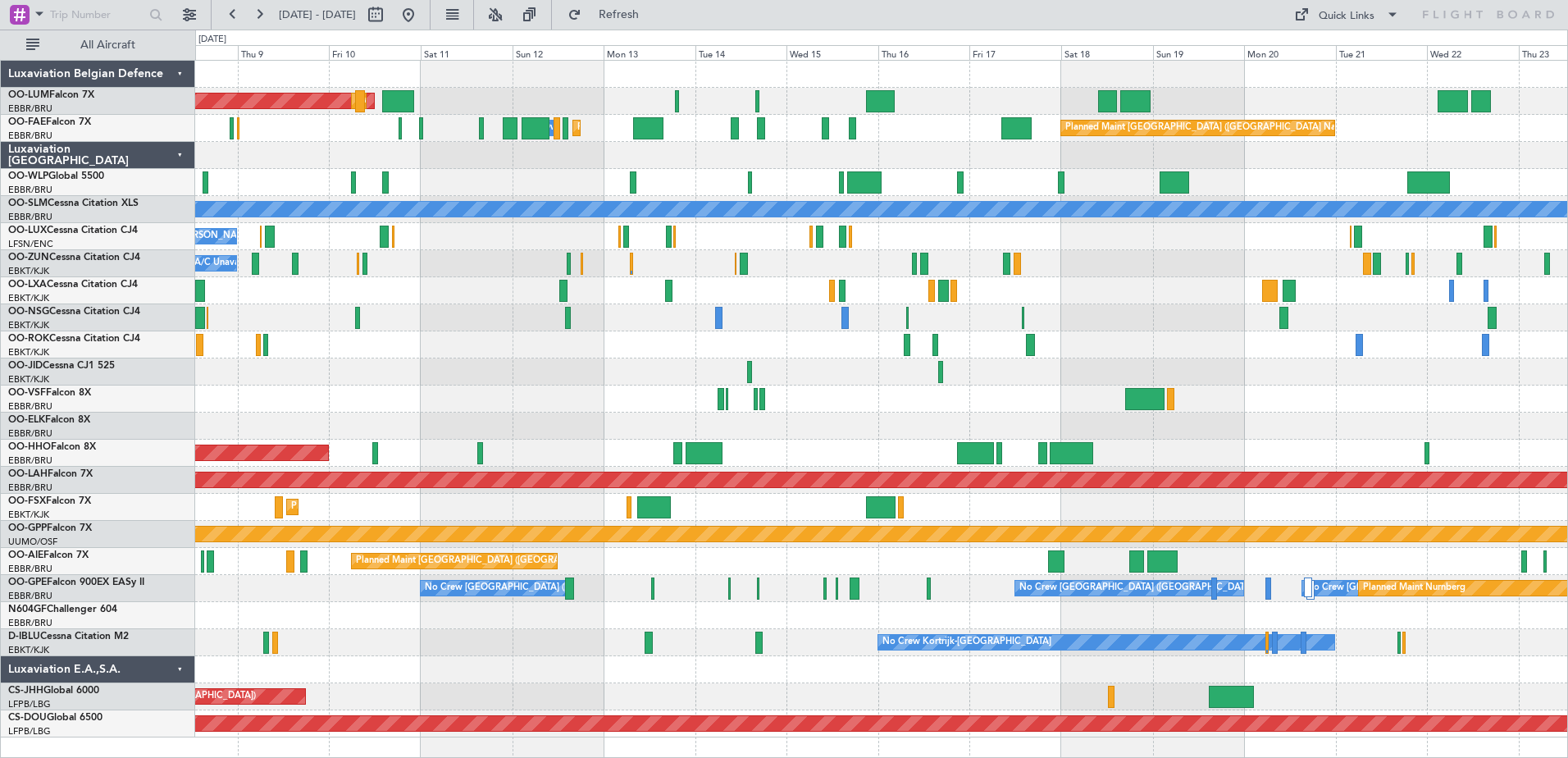
click at [767, 260] on div "AOG Maint [GEOGRAPHIC_DATA] Planned Maint [GEOGRAPHIC_DATA] ([GEOGRAPHIC_DATA])…" at bounding box center [881, 399] width 1372 height 677
